Goal: Contribute content: Contribute content

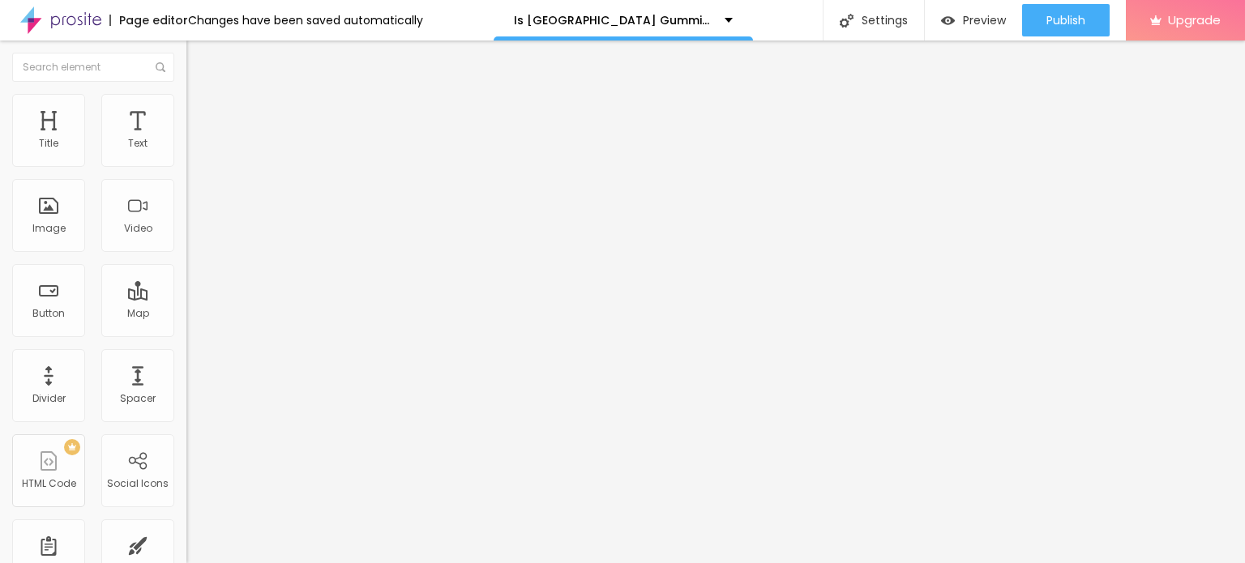
click at [186, 139] on span "Add image" at bounding box center [219, 133] width 66 height 14
click at [201, 112] on span "Style" at bounding box center [213, 105] width 24 height 14
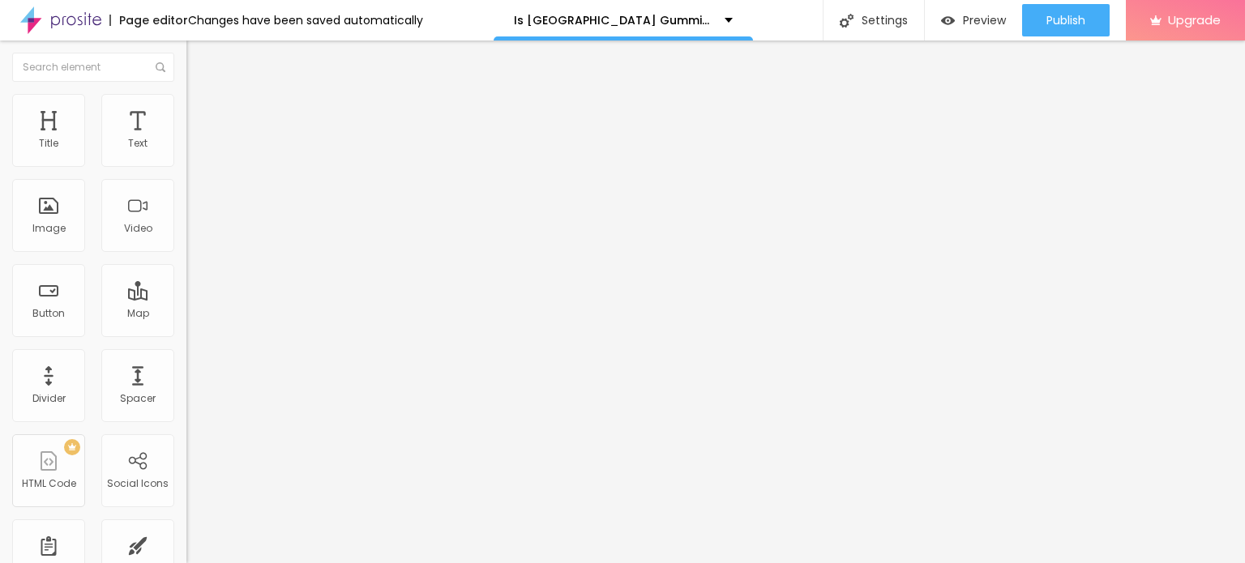
type input "95"
type input "75"
type input "70"
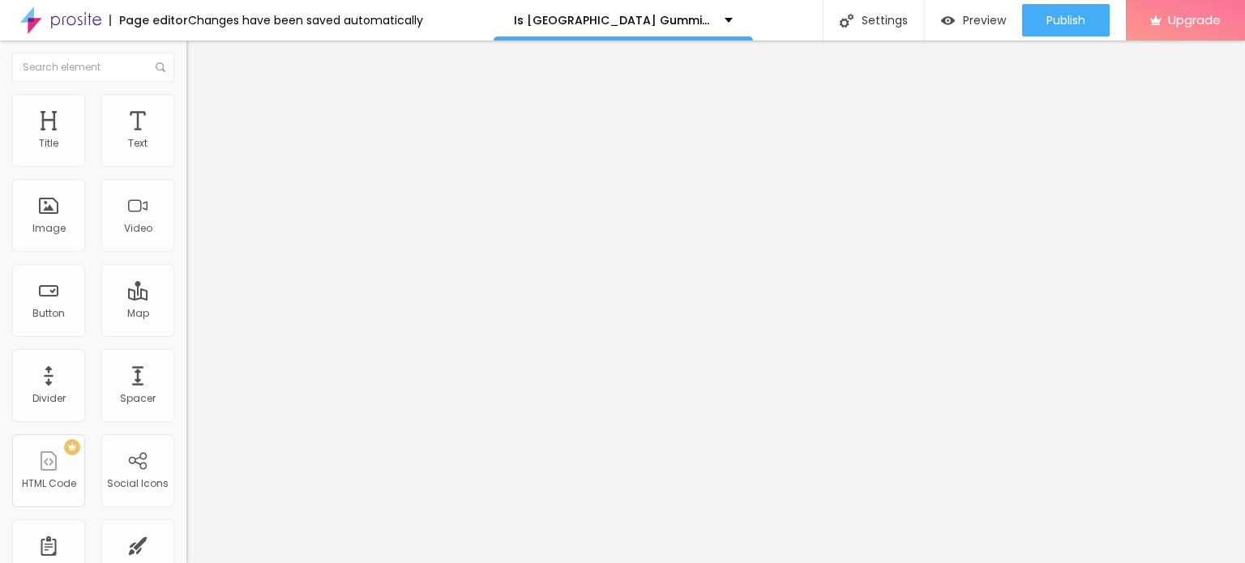
type input "70"
type input "65"
type input "60"
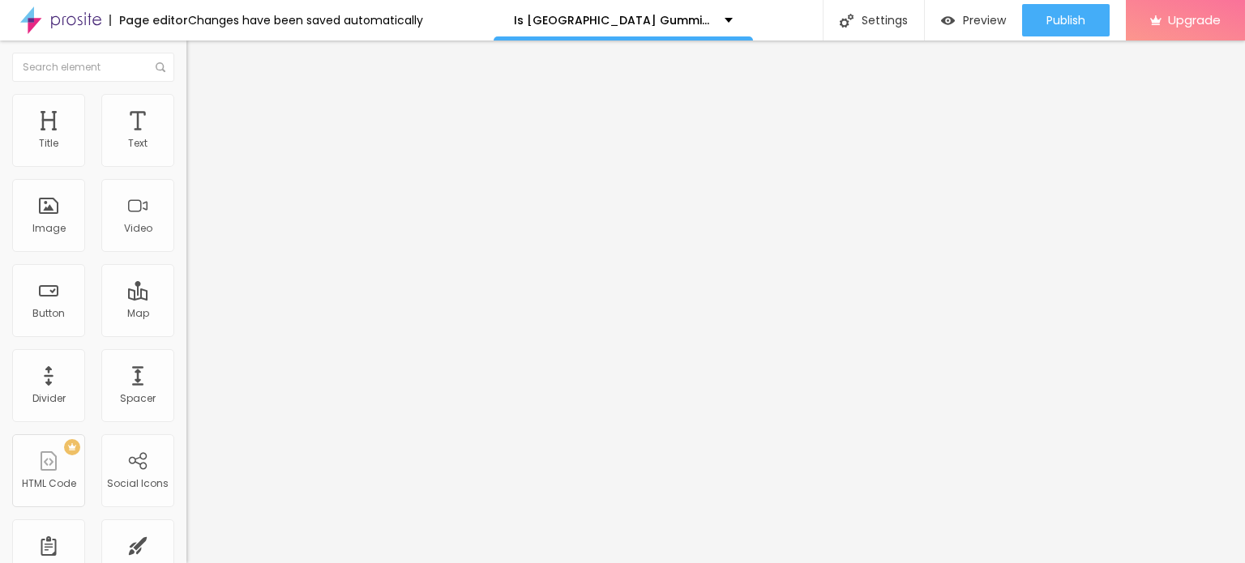
type input "55"
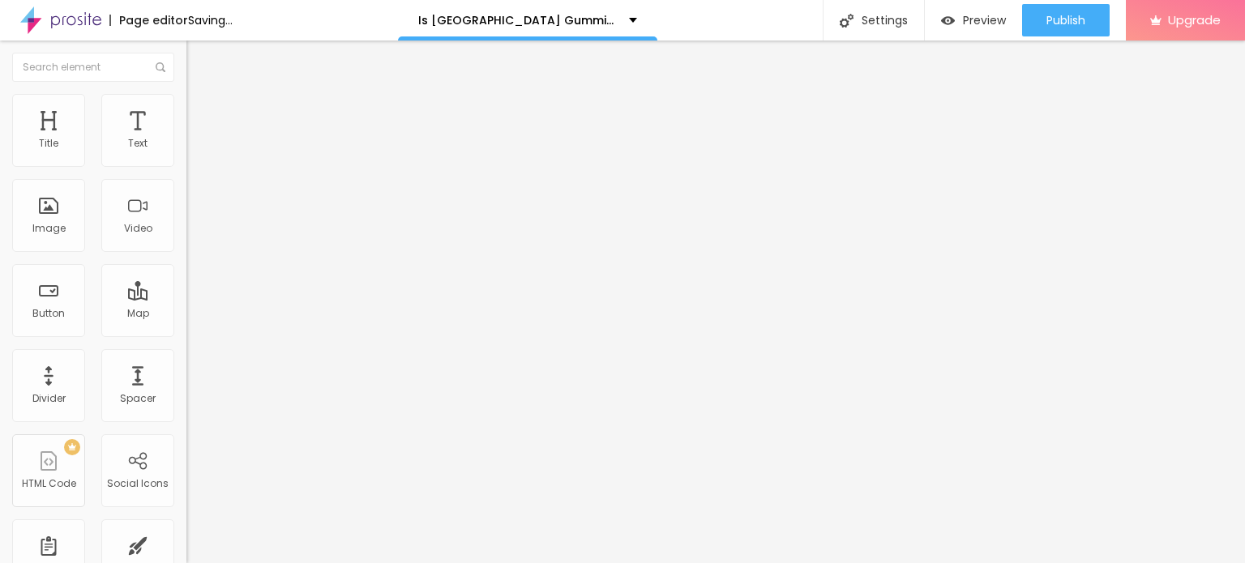
type input "50"
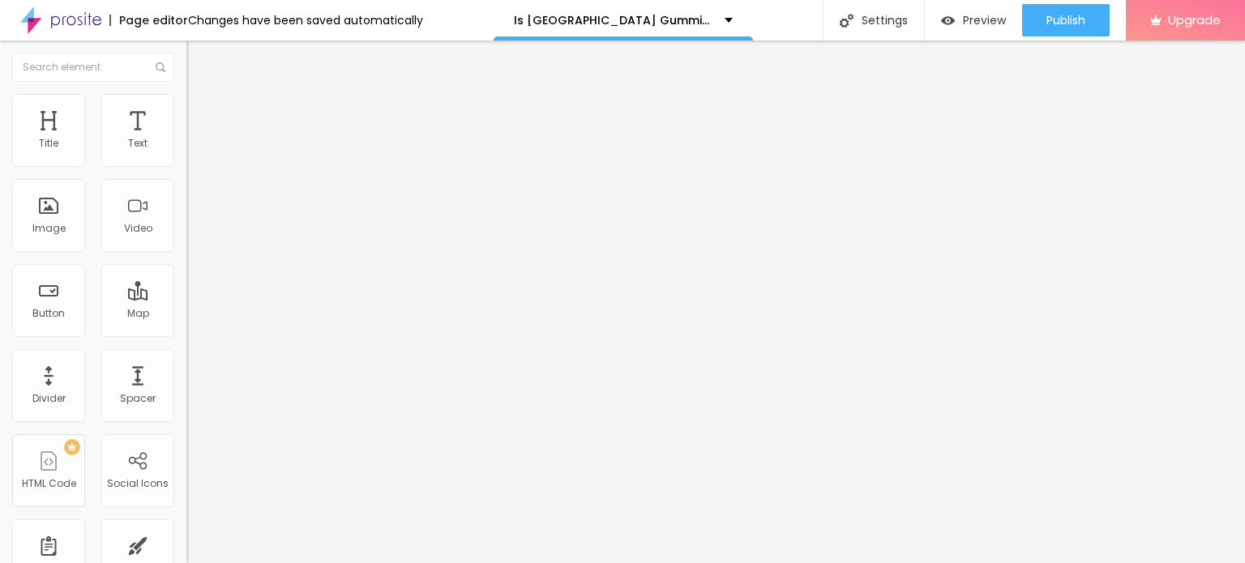
type input "45"
drag, startPoint x: 166, startPoint y: 175, endPoint x: 149, endPoint y: 223, distance: 50.8
type input "45"
click at [186, 166] on input "range" at bounding box center [238, 159] width 105 height 13
click at [186, 152] on input "Click me" at bounding box center [283, 144] width 195 height 16
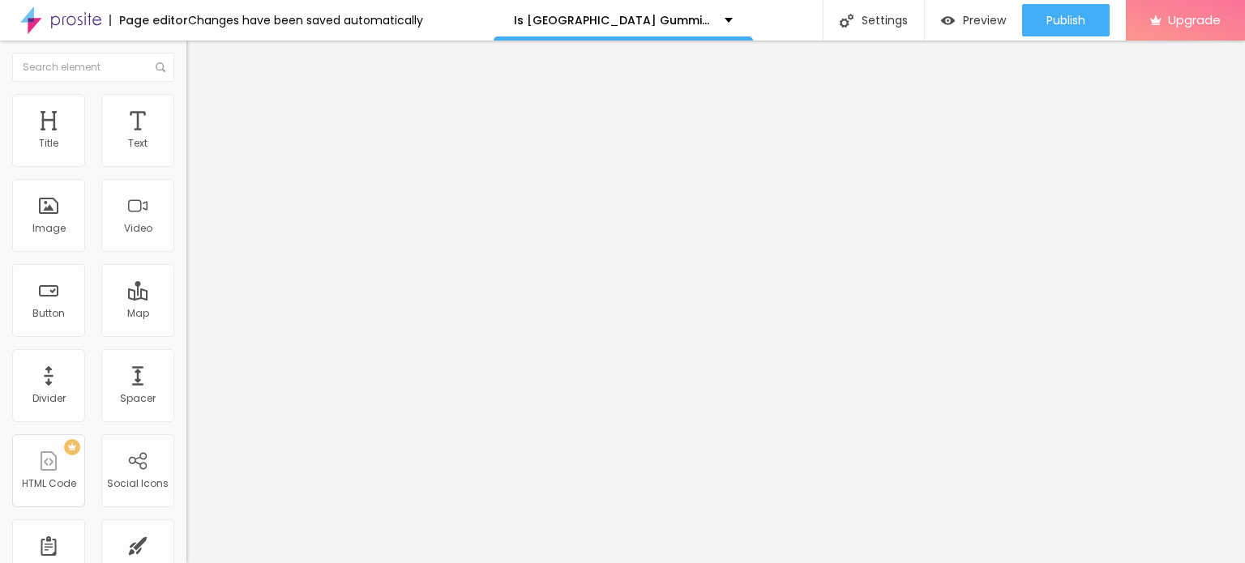
click at [186, 152] on input "Click me" at bounding box center [283, 144] width 195 height 16
paste input "😍👇SHOP NOW😍👇"
type input "😍👇SHOP NOW😍👇"
click at [186, 334] on input "https://" at bounding box center [283, 326] width 195 height 16
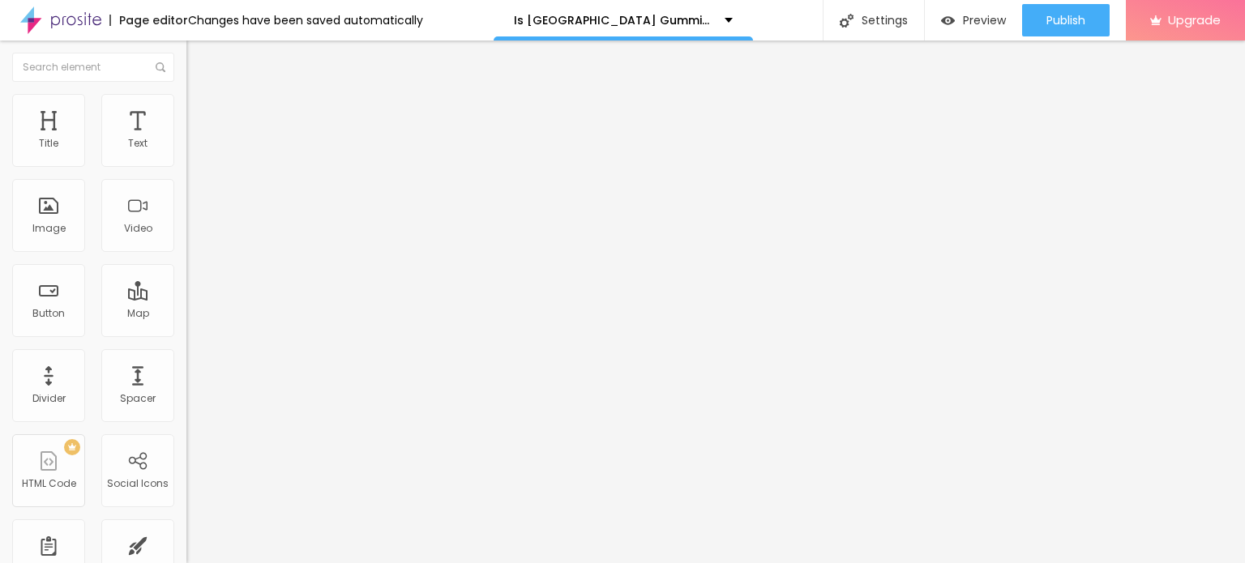
click at [186, 334] on input "https://" at bounding box center [283, 326] width 195 height 16
paste input "[DOMAIN_NAME][URL]"
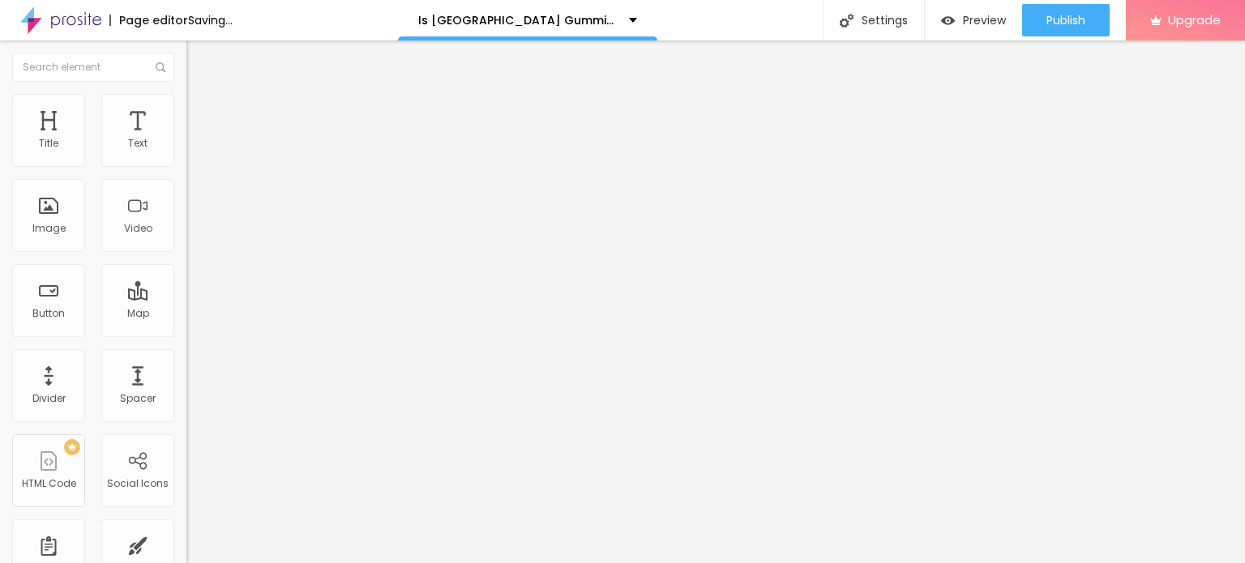
type input "[URL][DOMAIN_NAME]"
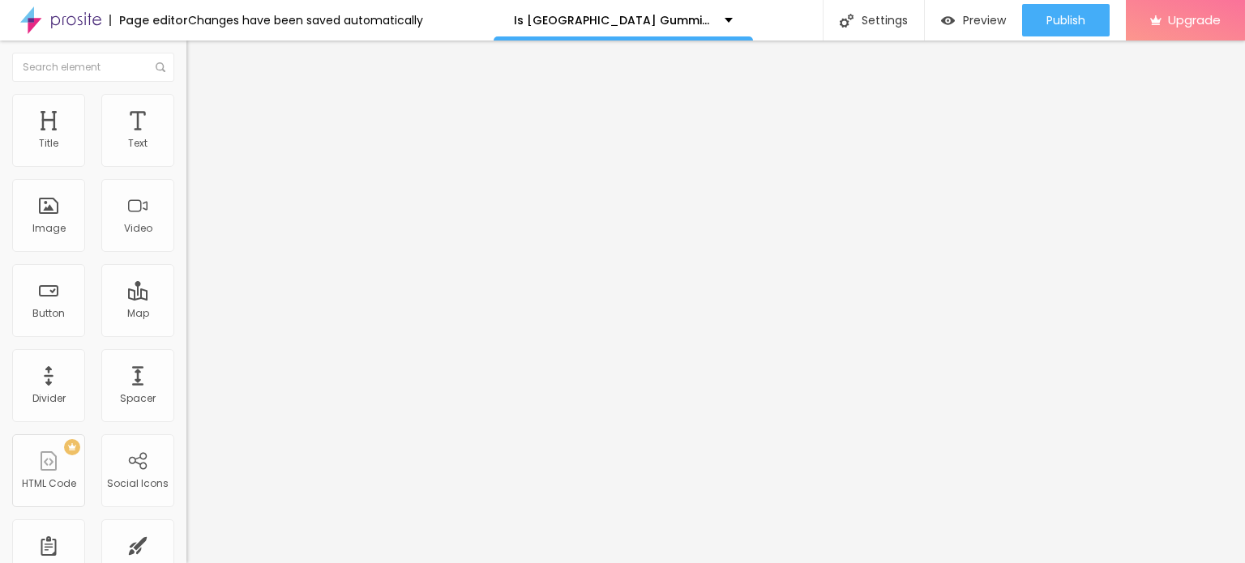
click at [186, 348] on div "URL [URL][DOMAIN_NAME]" at bounding box center [279, 328] width 186 height 40
click at [186, 354] on div at bounding box center [279, 354] width 186 height 0
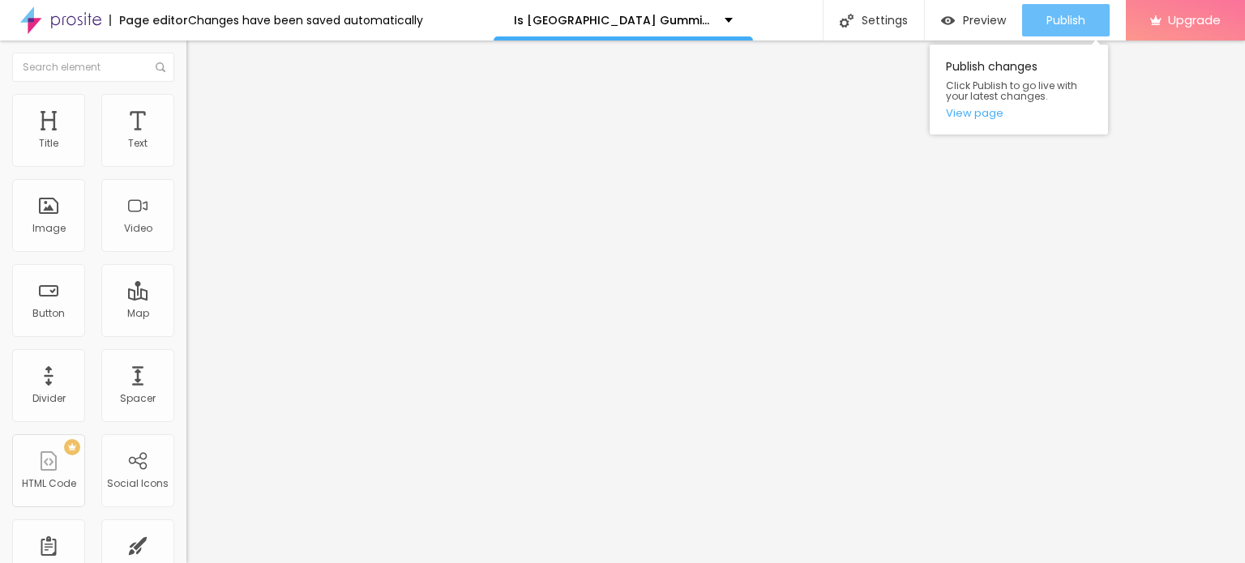
click at [1059, 23] on span "Publish" at bounding box center [1066, 20] width 39 height 13
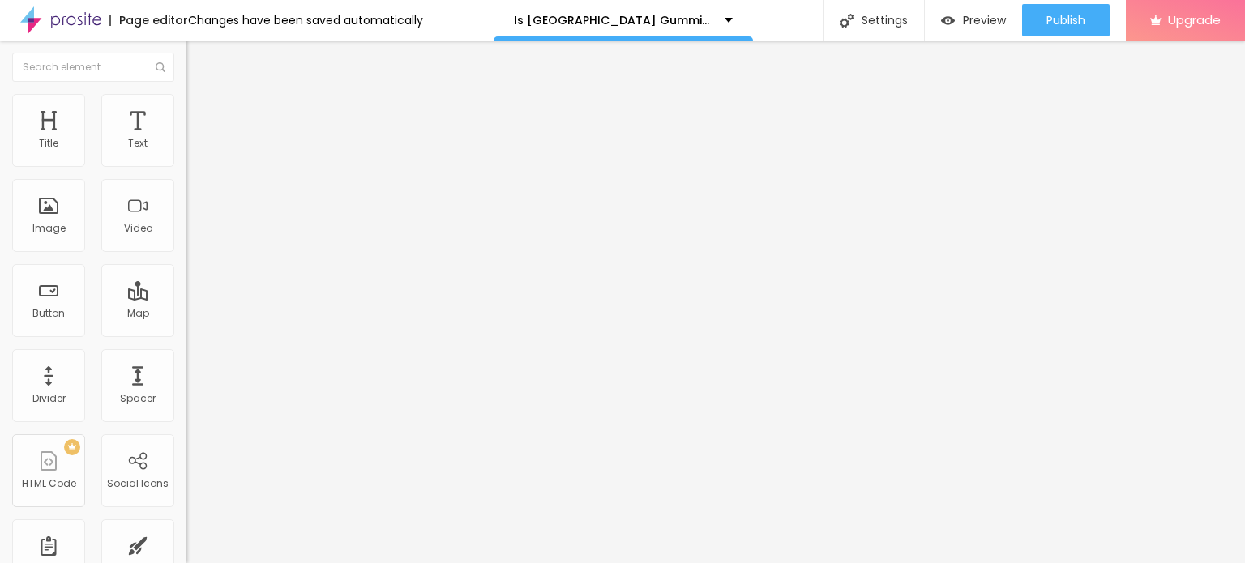
click at [186, 101] on li "Advanced" at bounding box center [279, 102] width 186 height 16
click at [199, 62] on img "button" at bounding box center [205, 59] width 13 height 13
click at [36, 22] on img at bounding box center [60, 20] width 81 height 41
click at [186, 139] on span "Add image" at bounding box center [219, 133] width 66 height 14
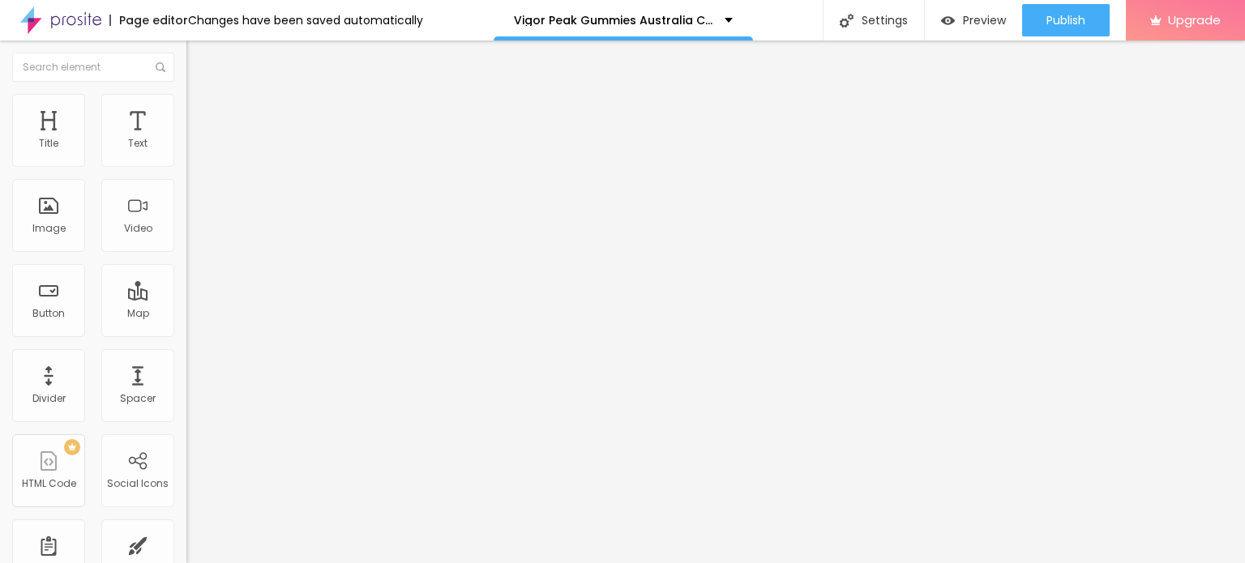
click at [186, 105] on li "Style" at bounding box center [279, 102] width 186 height 16
type input "95"
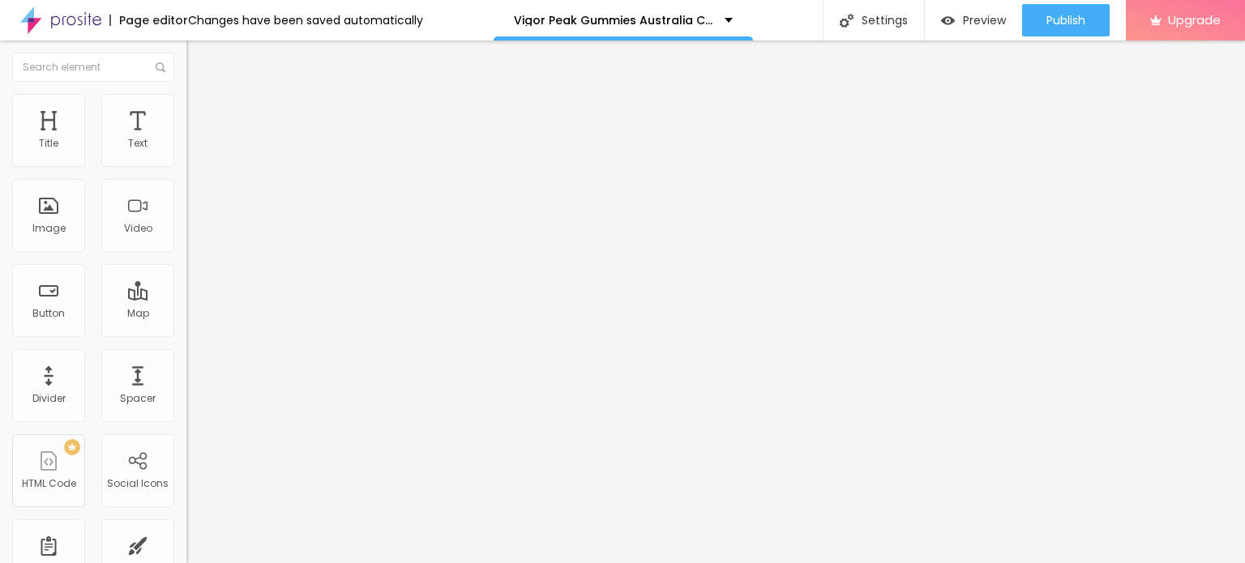
type input "90"
type input "85"
type input "80"
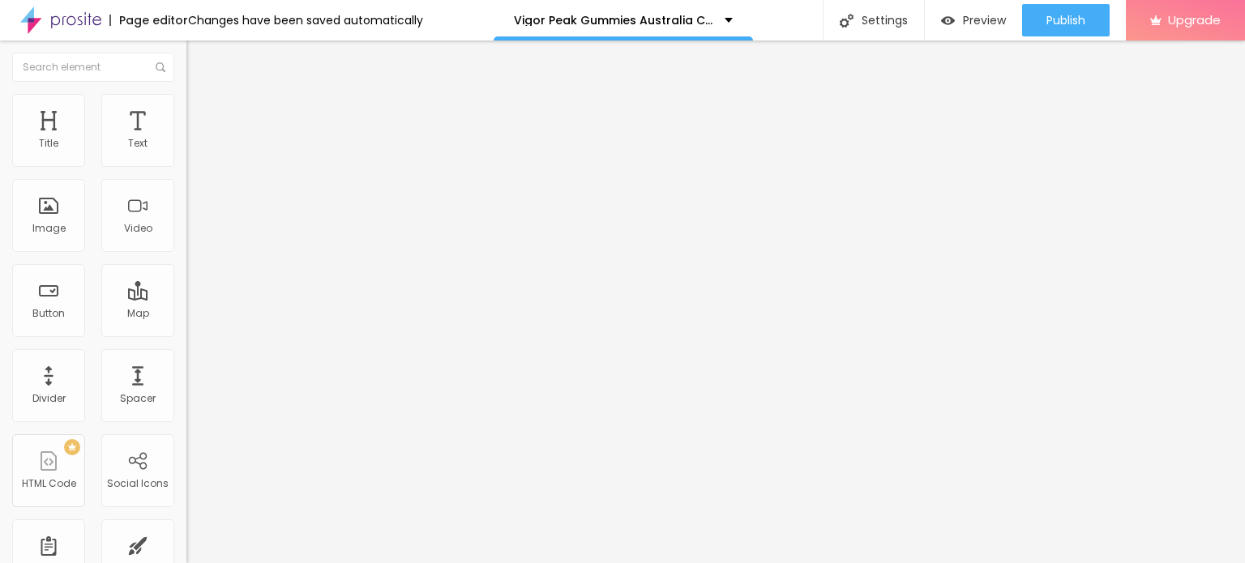
type input "80"
type input "75"
type input "70"
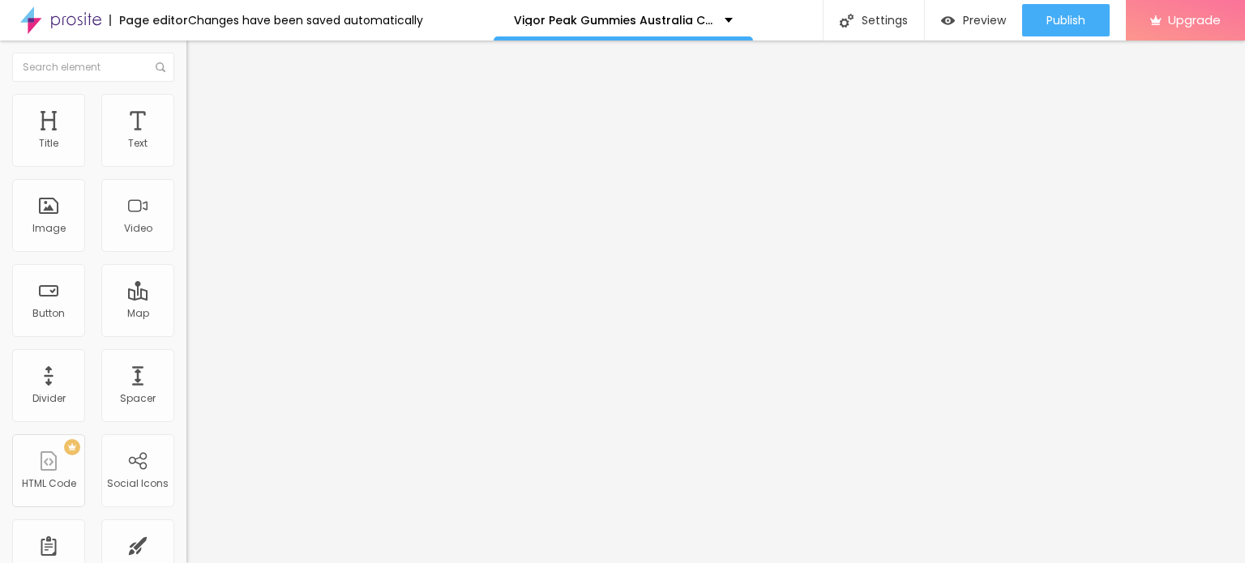
type input "65"
type input "60"
type input "55"
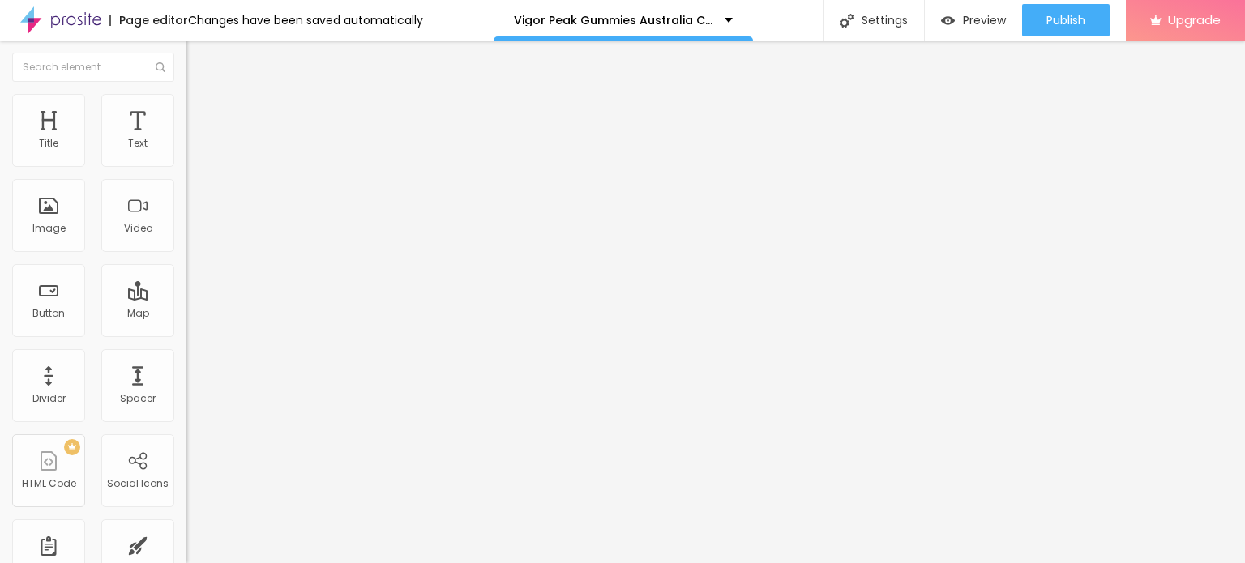
type input "55"
type input "50"
type input "45"
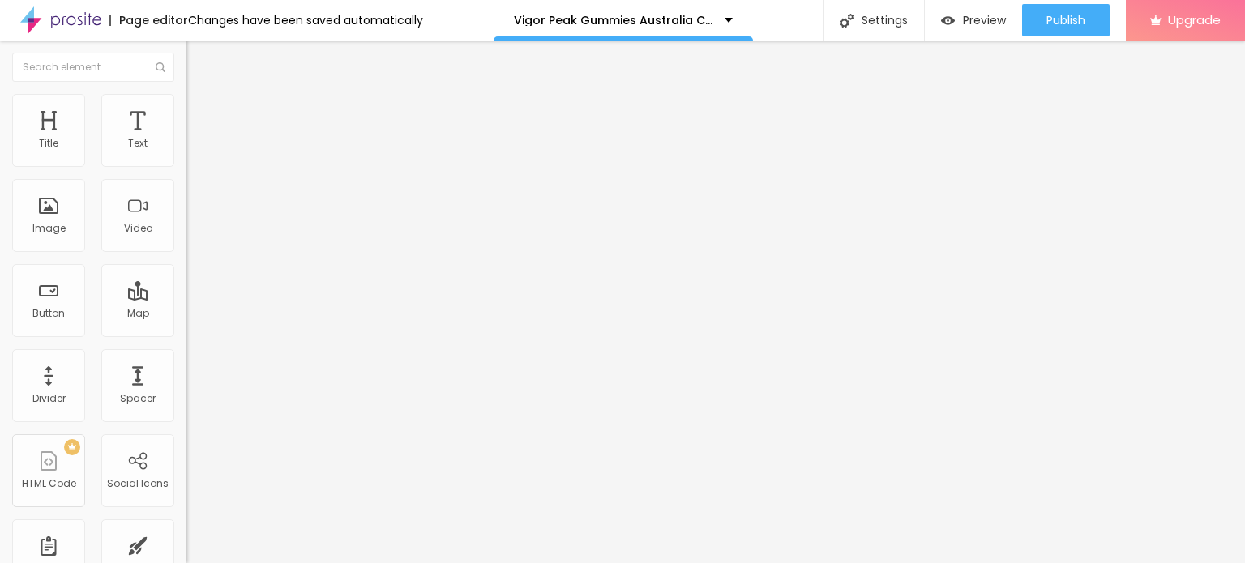
type input "50"
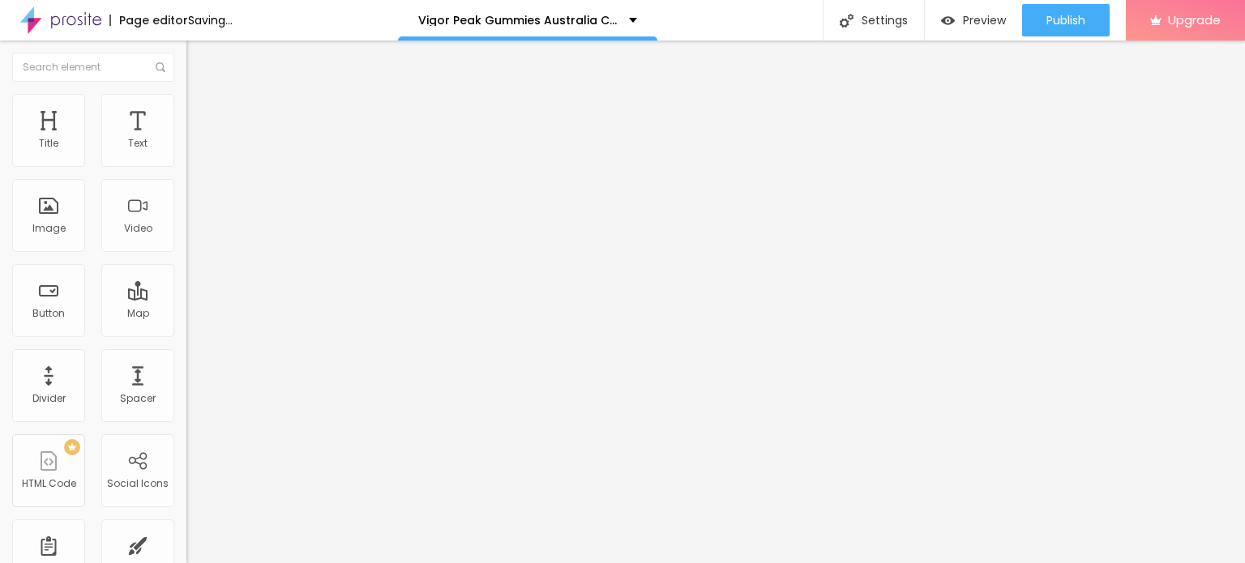
drag, startPoint x: 169, startPoint y: 170, endPoint x: 82, endPoint y: 177, distance: 87.0
type input "50"
click at [186, 166] on input "range" at bounding box center [238, 159] width 105 height 13
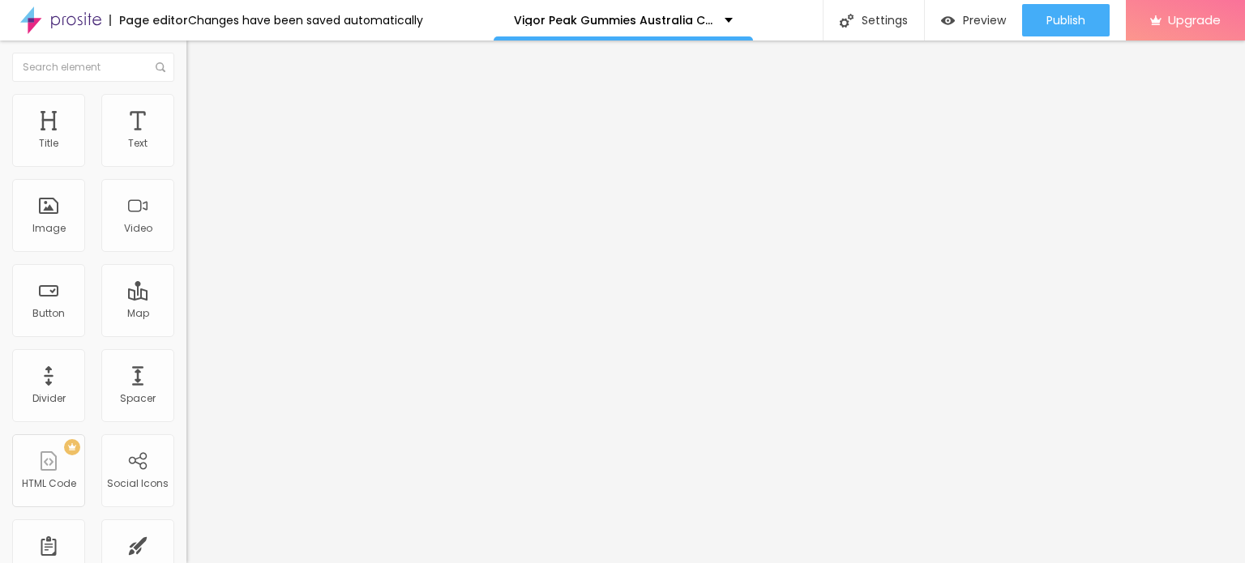
click at [186, 152] on input "Click me" at bounding box center [283, 144] width 195 height 16
paste input "👇❗❗𝐒𝐡𝐨𝐩 𝐍𝐨𝐰❗❗👇"
type input "👇❗❗𝐒𝐡𝐨𝐩 𝐍𝐨𝐰❗❗👇"
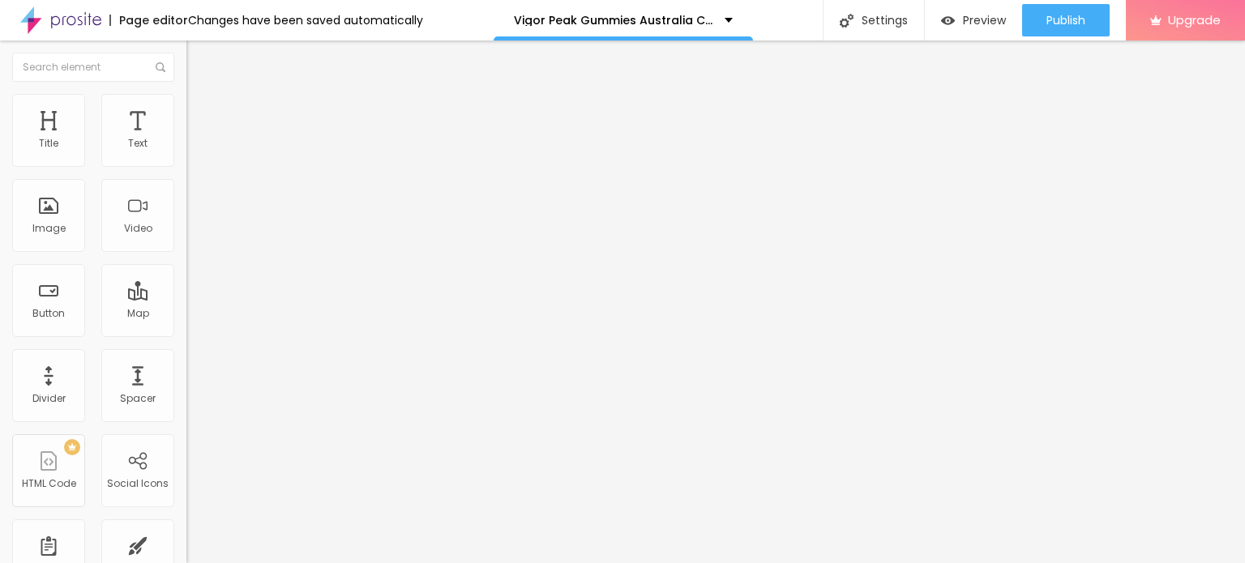
click at [186, 334] on input "https://" at bounding box center [283, 326] width 195 height 16
paste input "[DOMAIN_NAME][URL]"
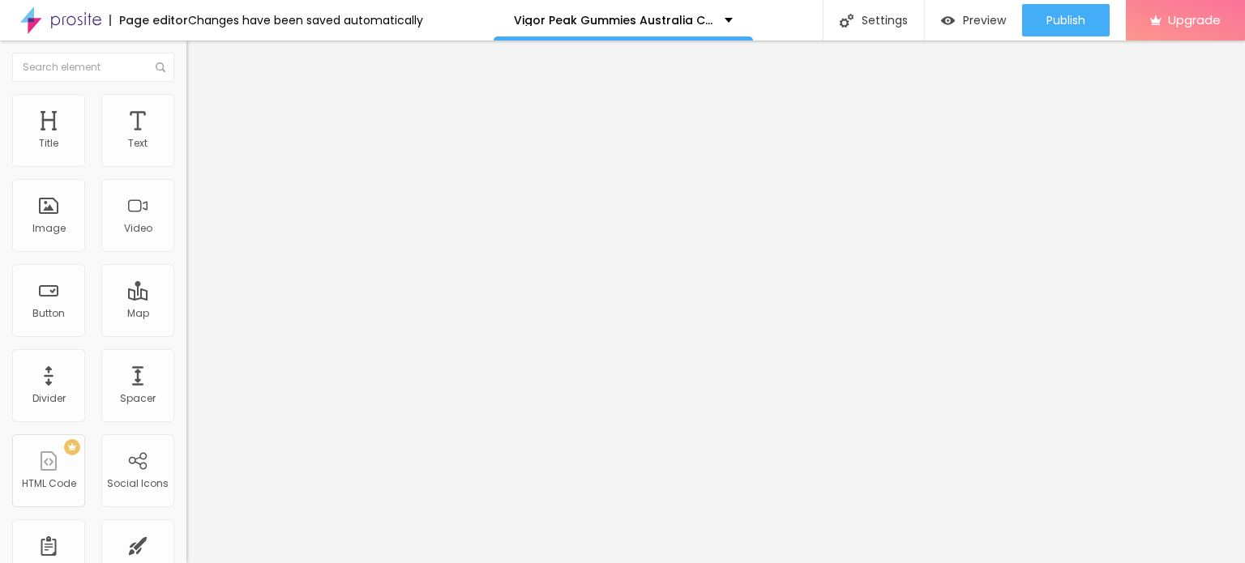
type input "[URL][DOMAIN_NAME]"
click at [186, 354] on div at bounding box center [279, 354] width 186 height 0
click at [186, 66] on button "Edit Button" at bounding box center [279, 59] width 186 height 37
click at [195, 149] on icon "button" at bounding box center [198, 146] width 6 height 6
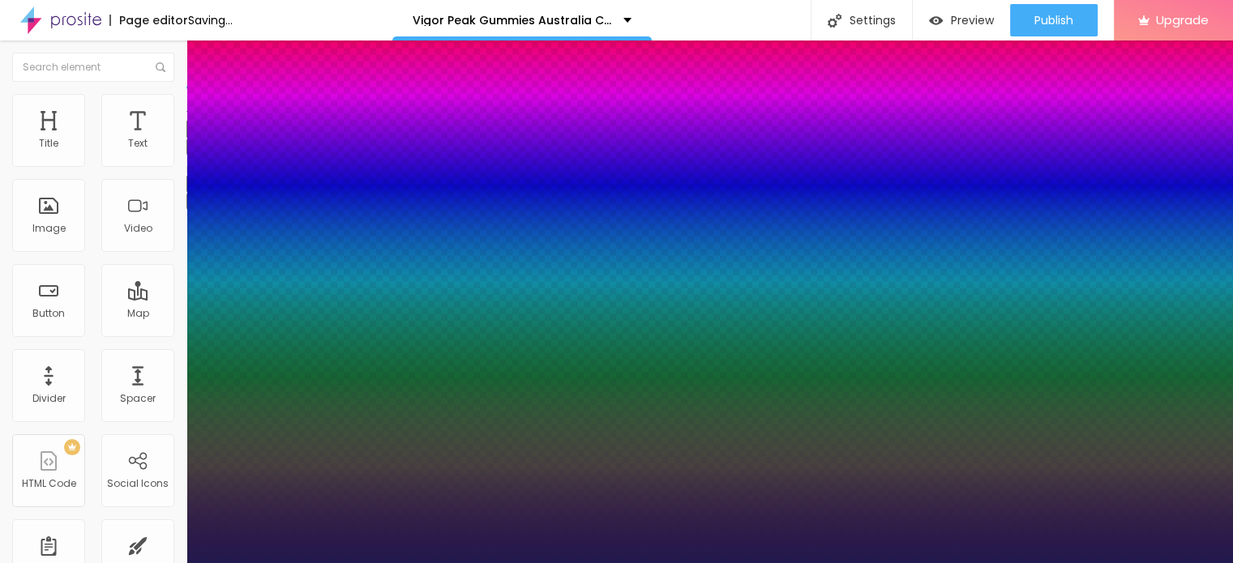
type input "1"
click at [619, 563] on div at bounding box center [616, 563] width 1233 height 0
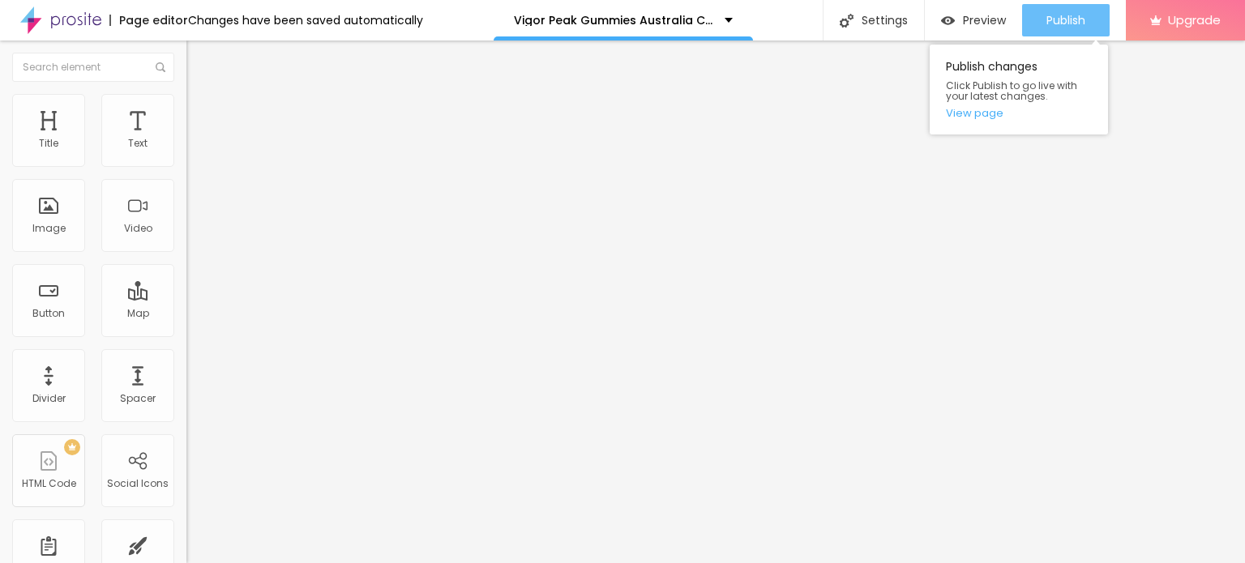
click at [1050, 21] on span "Publish" at bounding box center [1066, 20] width 39 height 13
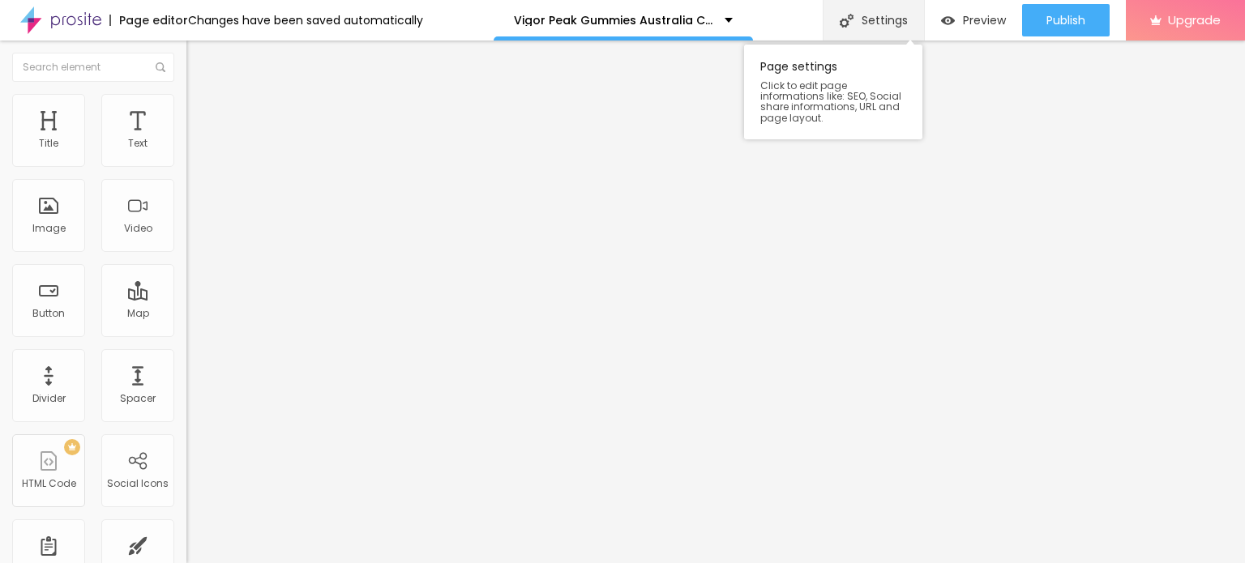
click at [855, 19] on div "Settings" at bounding box center [873, 20] width 101 height 41
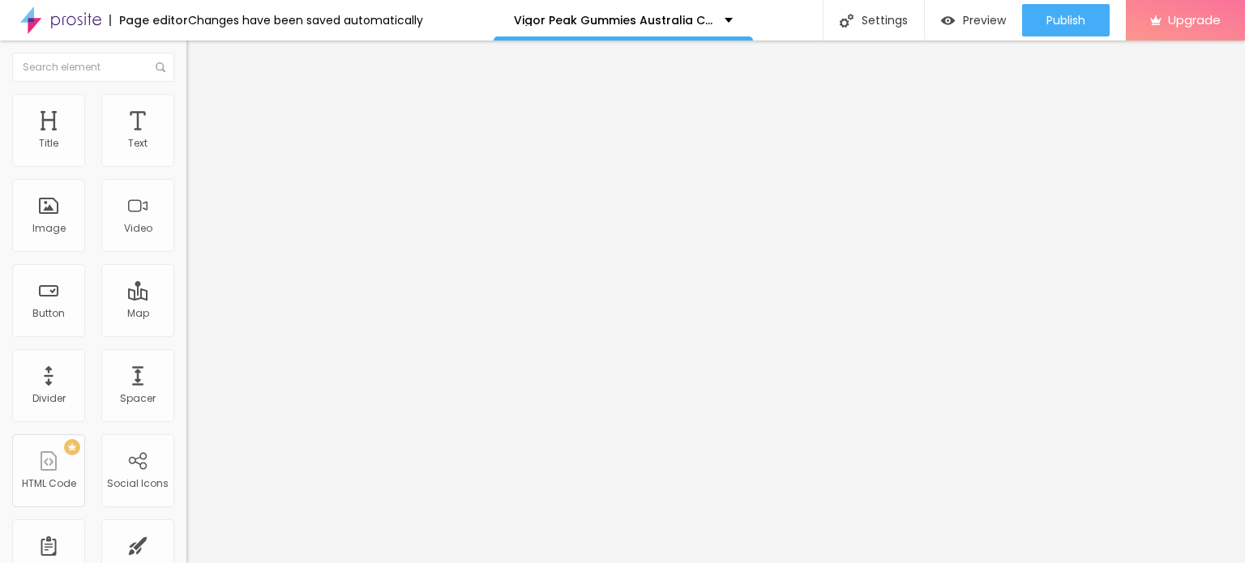
click at [49, 23] on img at bounding box center [60, 20] width 81 height 41
